Goal: Transaction & Acquisition: Obtain resource

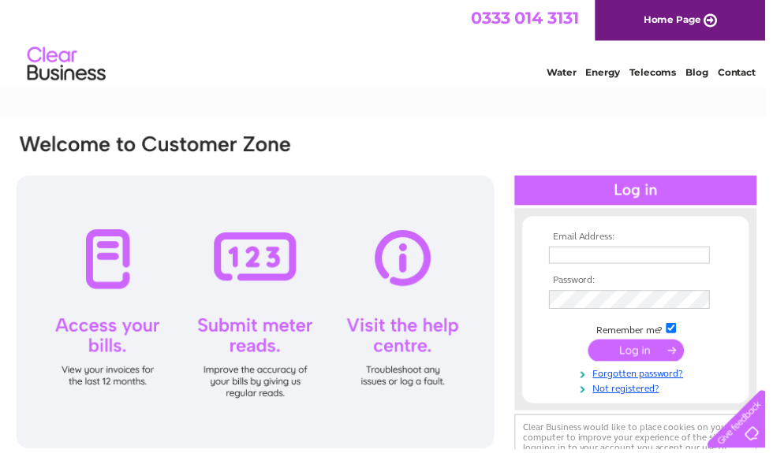
click at [660, 253] on input "text" at bounding box center [635, 257] width 162 height 17
type input "accounts@gleneskfolkmuseum.org"
click at [643, 359] on input "submit" at bounding box center [642, 354] width 97 height 22
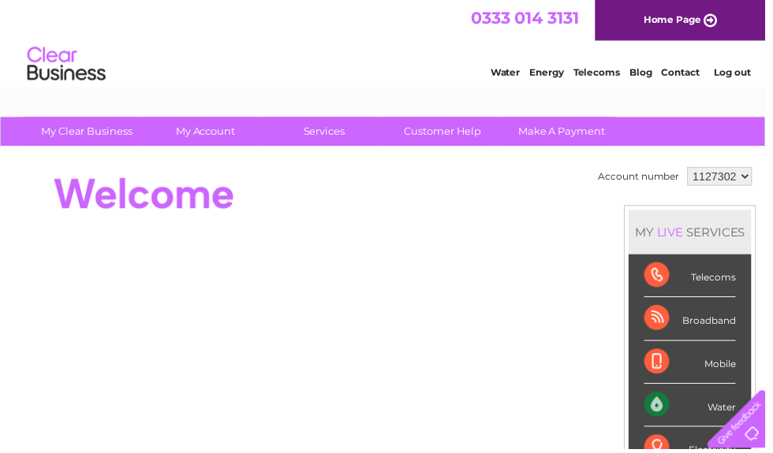
click at [512, 74] on link "Water" at bounding box center [510, 73] width 30 height 12
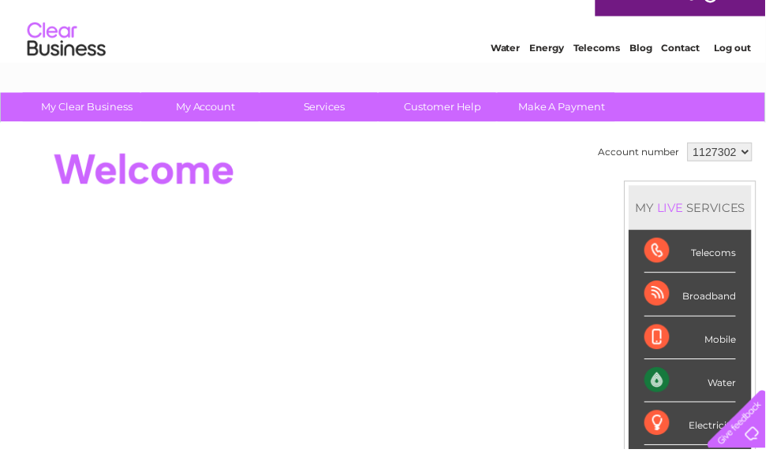
scroll to position [31, 0]
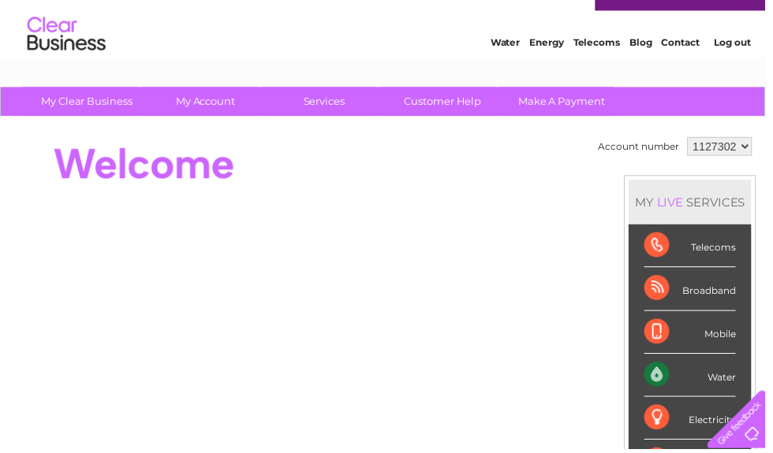
click at [737, 379] on div "Water" at bounding box center [697, 378] width 92 height 43
click at [729, 381] on div "Water" at bounding box center [697, 378] width 92 height 43
click at [719, 383] on div "Water" at bounding box center [697, 378] width 92 height 43
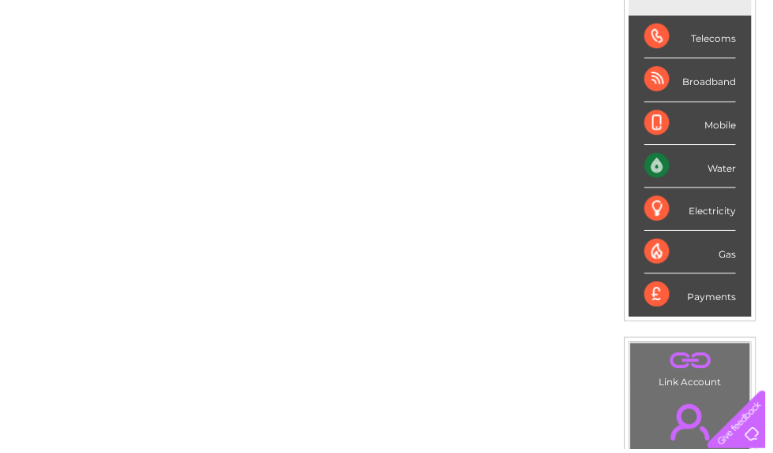
scroll to position [241, 0]
click at [732, 170] on div "Water" at bounding box center [697, 168] width 92 height 43
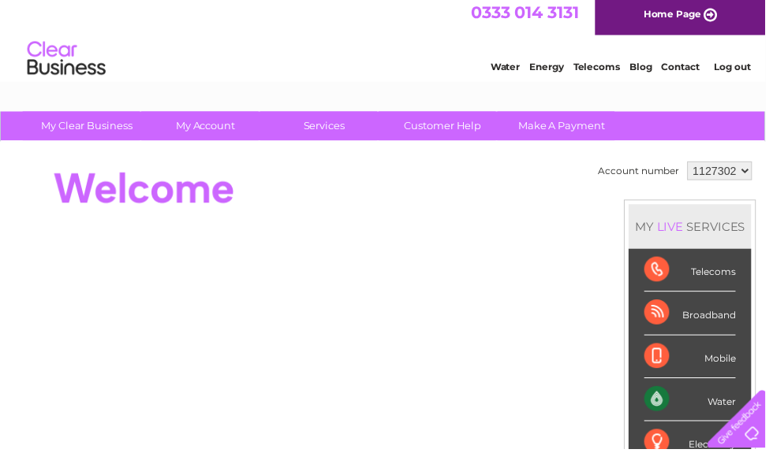
scroll to position [0, 0]
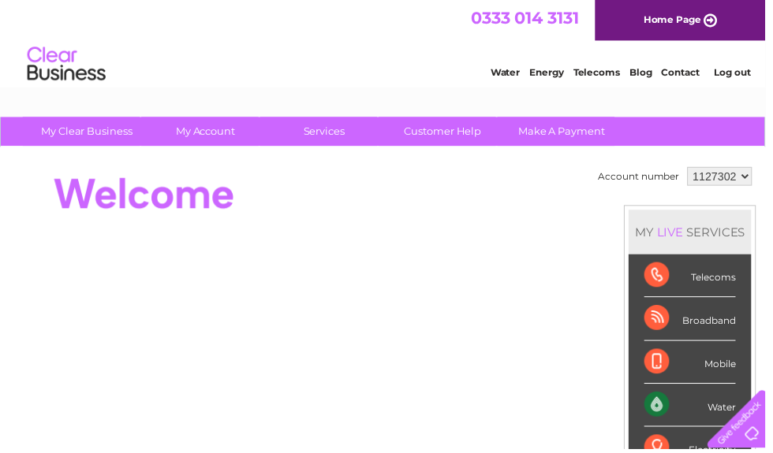
click at [511, 73] on link "Water" at bounding box center [510, 73] width 30 height 12
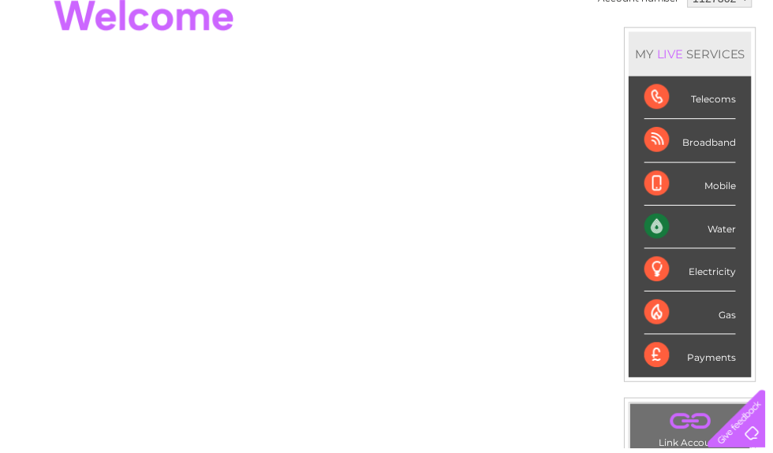
scroll to position [181, 0]
click at [731, 230] on div "Water" at bounding box center [697, 228] width 92 height 43
click at [665, 226] on div "Water" at bounding box center [697, 228] width 92 height 43
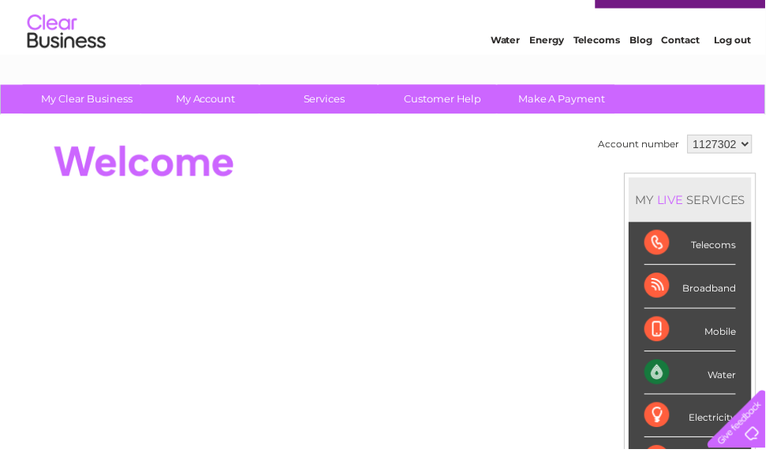
scroll to position [0, 0]
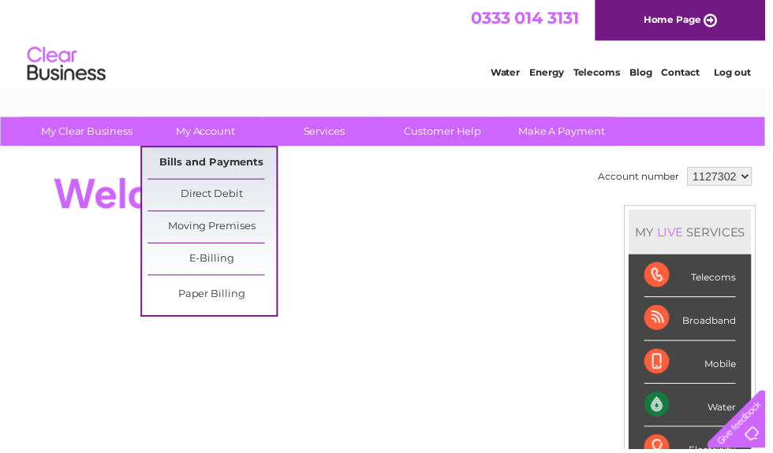
click at [253, 166] on link "Bills and Payments" at bounding box center [214, 165] width 130 height 32
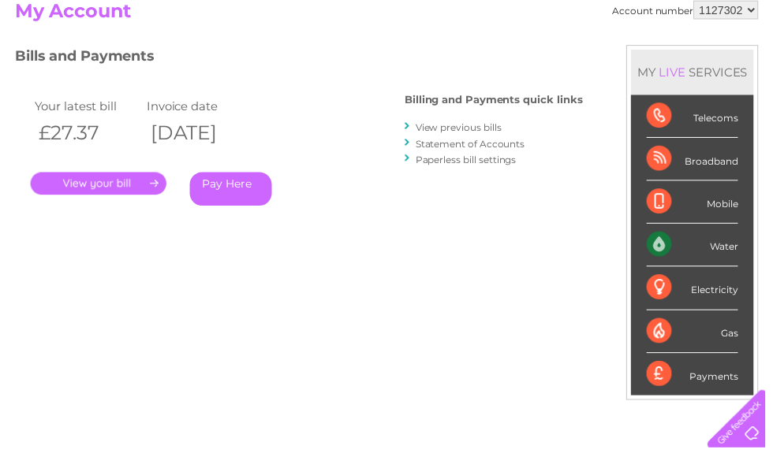
scroll to position [181, 0]
click at [113, 186] on link "." at bounding box center [99, 184] width 137 height 23
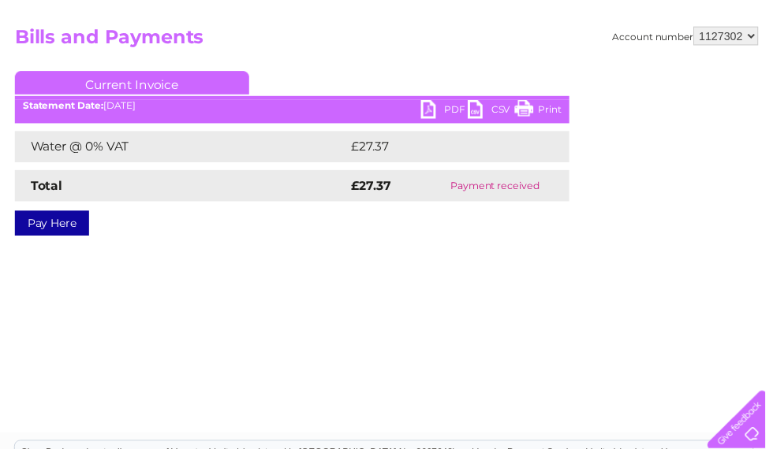
scroll to position [154, 0]
click at [446, 112] on link "PDF" at bounding box center [448, 112] width 47 height 23
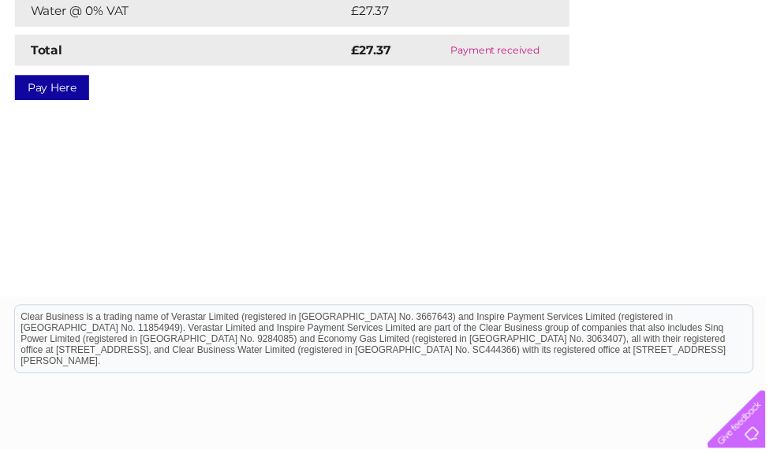
scroll to position [345, 0]
